Goal: Information Seeking & Learning: Find specific fact

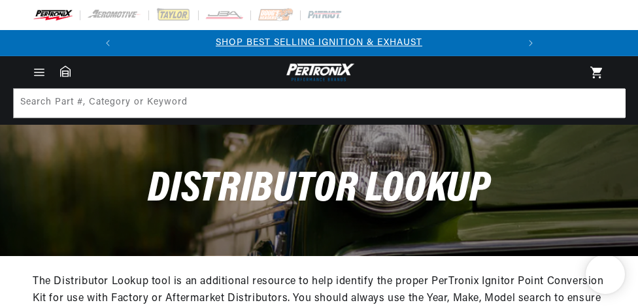
select select "Delco"
select select "1112314"
select select "6"
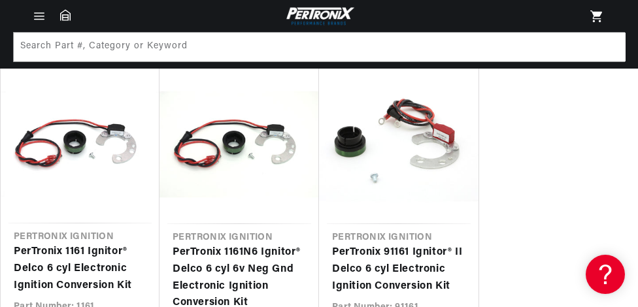
click at [533, 17] on header "BETTER SEARCH RESULTS Add your vehicle's year, make, and model to find parts be…" at bounding box center [319, 16] width 638 height 32
